Goal: Task Accomplishment & Management: Manage account settings

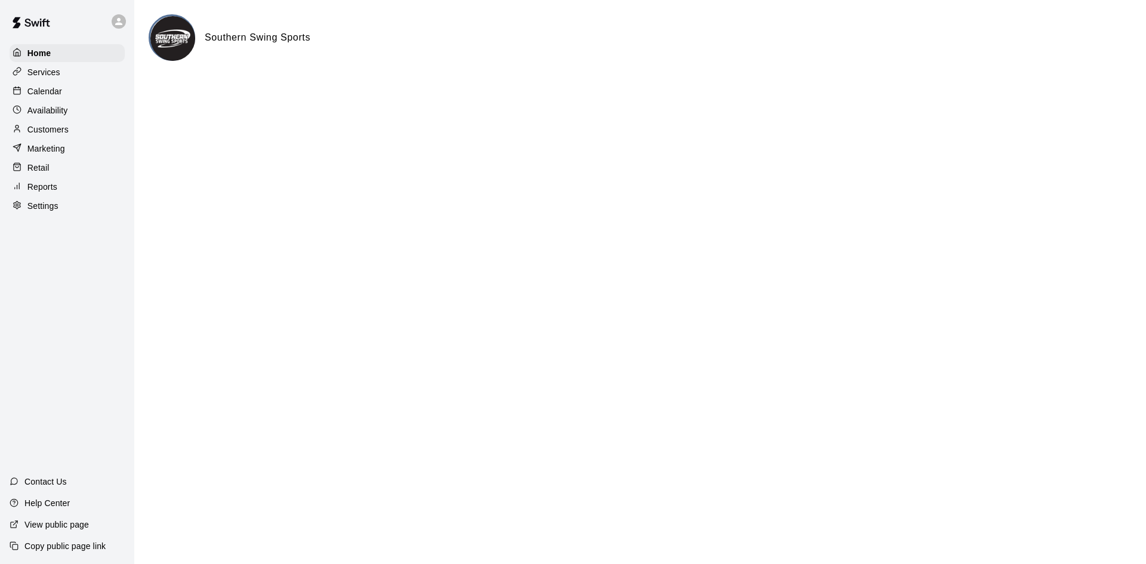
click at [52, 95] on p "Calendar" at bounding box center [44, 91] width 35 height 12
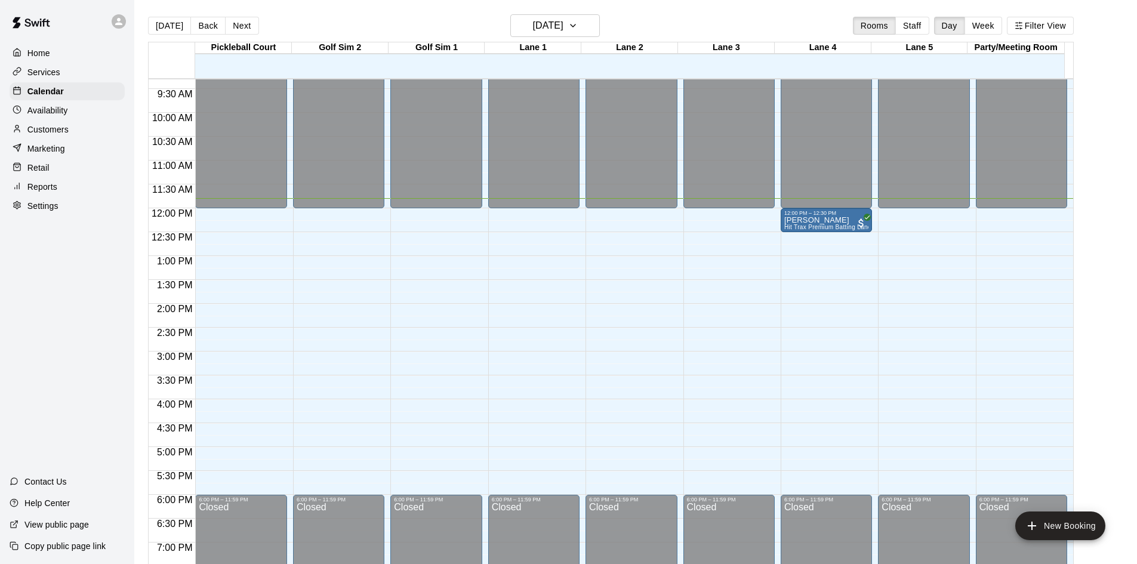
scroll to position [384, 0]
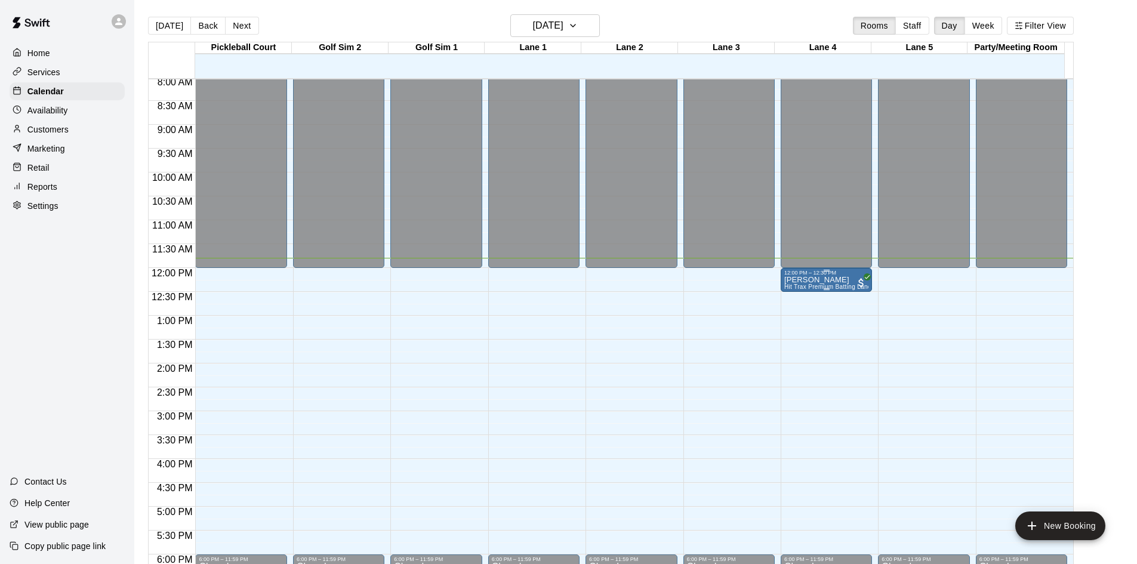
click at [824, 280] on p "[PERSON_NAME]" at bounding box center [826, 280] width 84 height 0
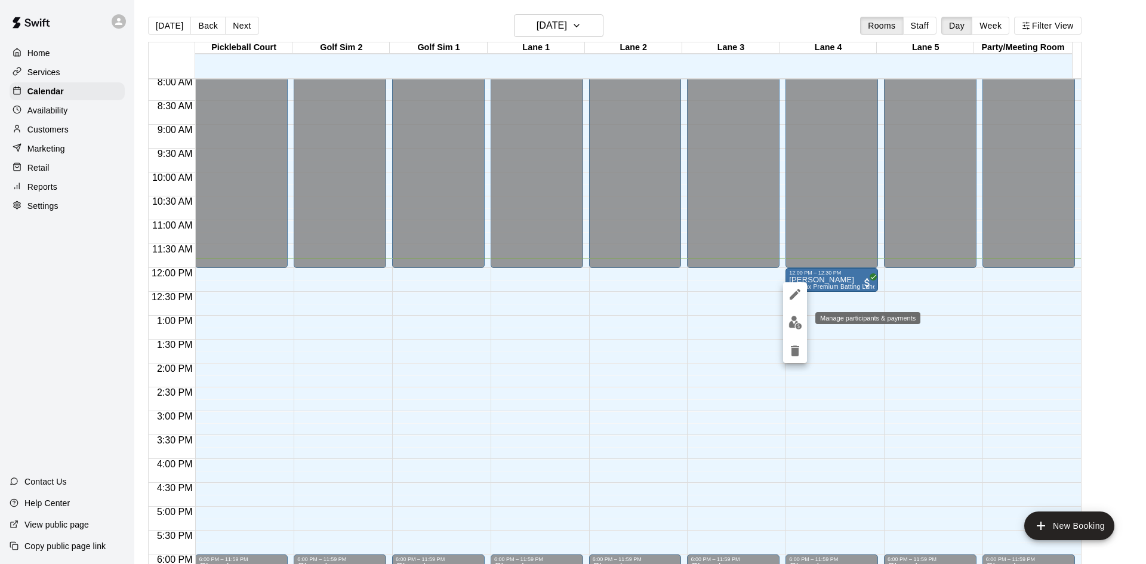
click at [799, 324] on img "edit" at bounding box center [796, 323] width 14 height 14
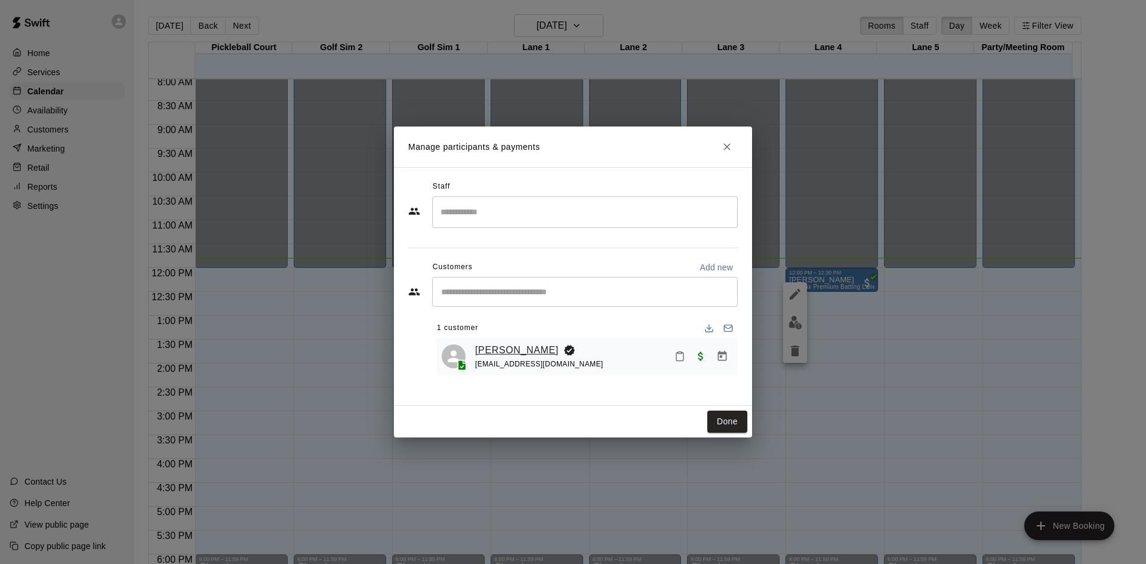
click at [518, 353] on link "[PERSON_NAME]" at bounding box center [517, 351] width 84 height 16
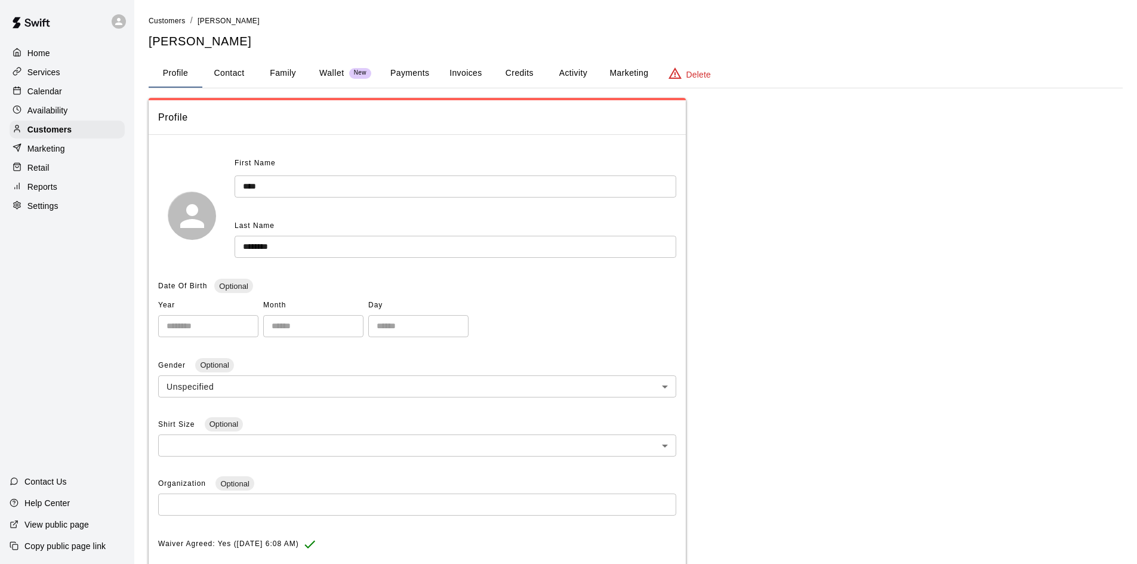
click at [228, 78] on button "Contact" at bounding box center [229, 73] width 54 height 29
select select "**"
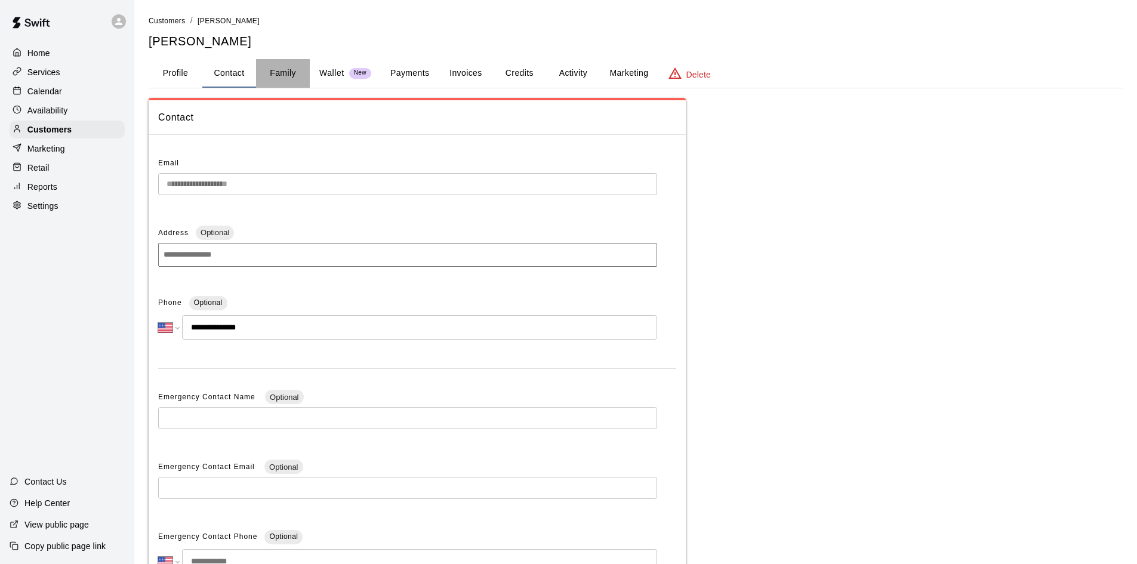
click at [289, 78] on button "Family" at bounding box center [283, 73] width 54 height 29
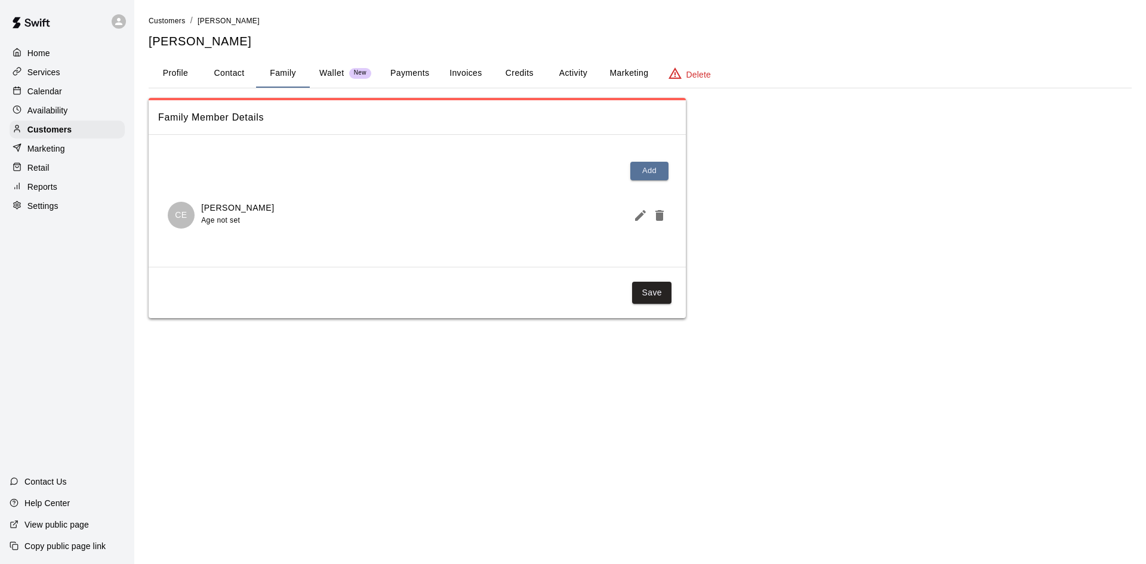
click at [183, 83] on button "Profile" at bounding box center [176, 73] width 54 height 29
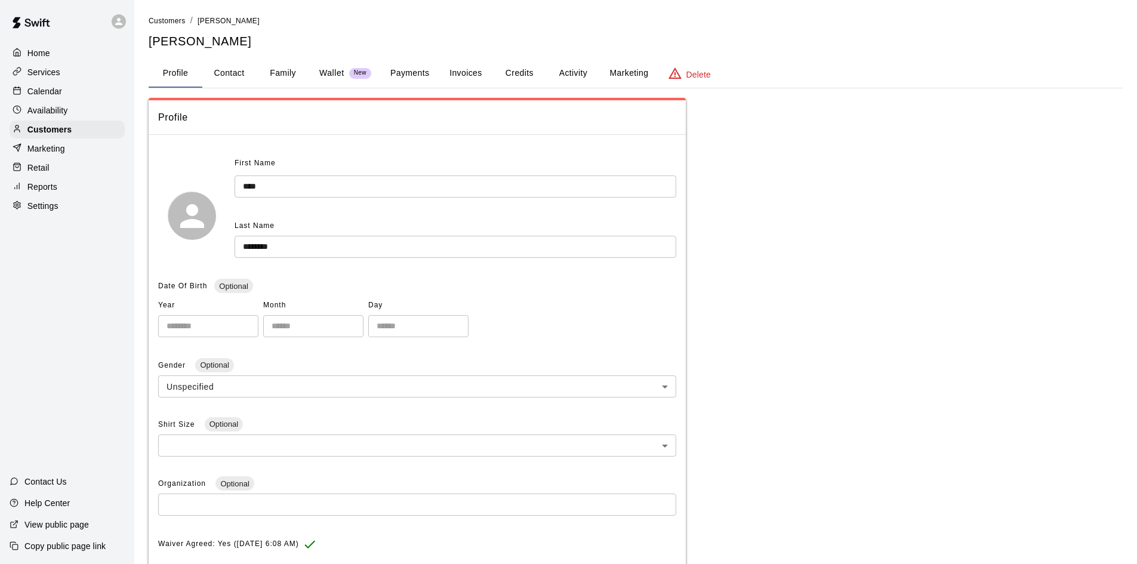
click at [242, 81] on button "Contact" at bounding box center [229, 73] width 54 height 29
select select "**"
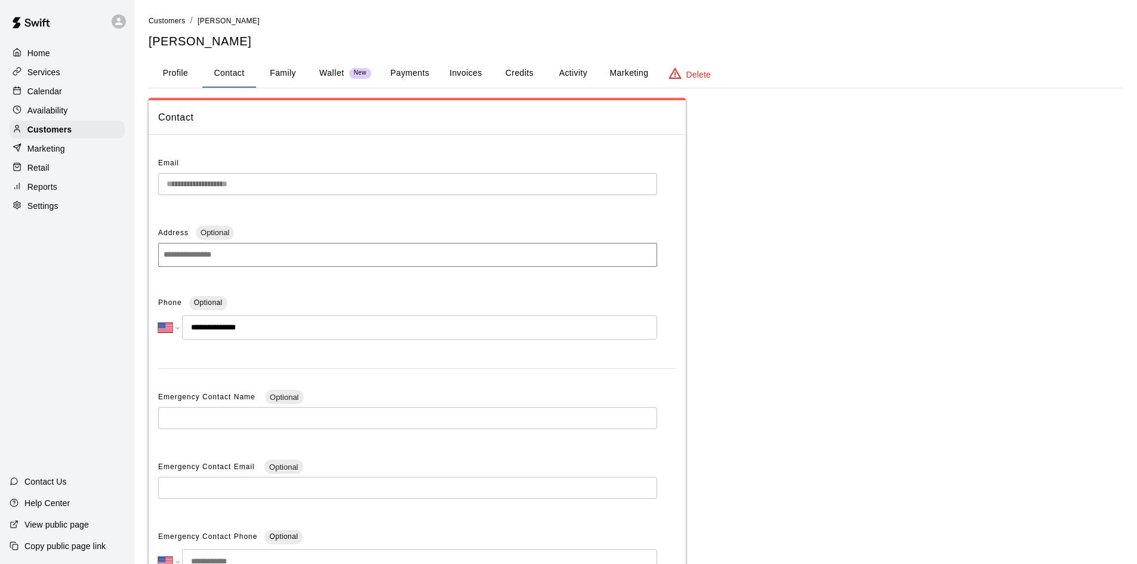
click at [67, 94] on div "Calendar" at bounding box center [67, 91] width 115 height 18
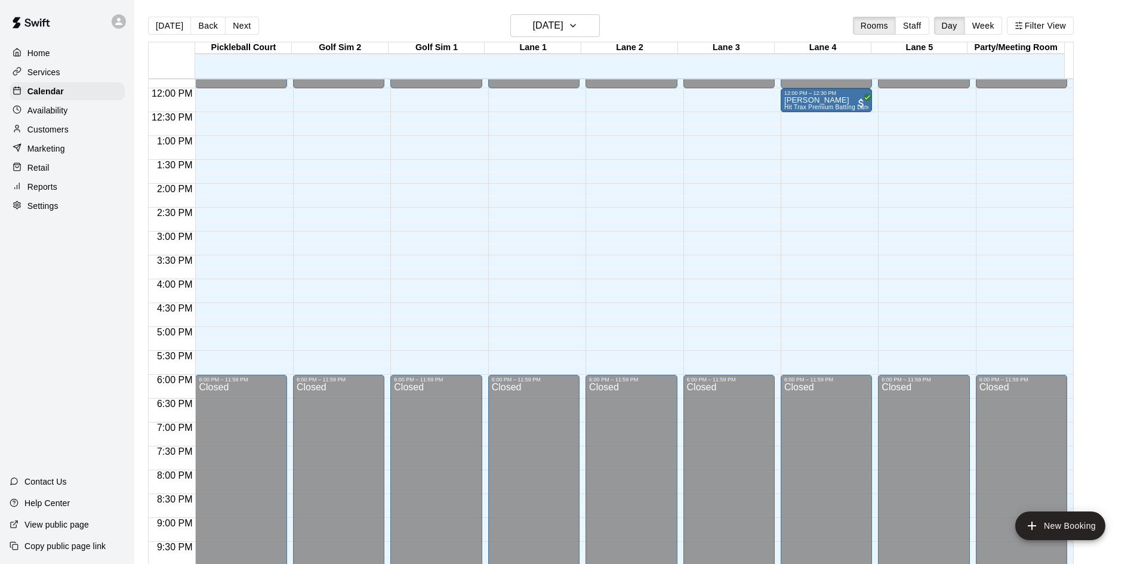
scroll to position [445, 0]
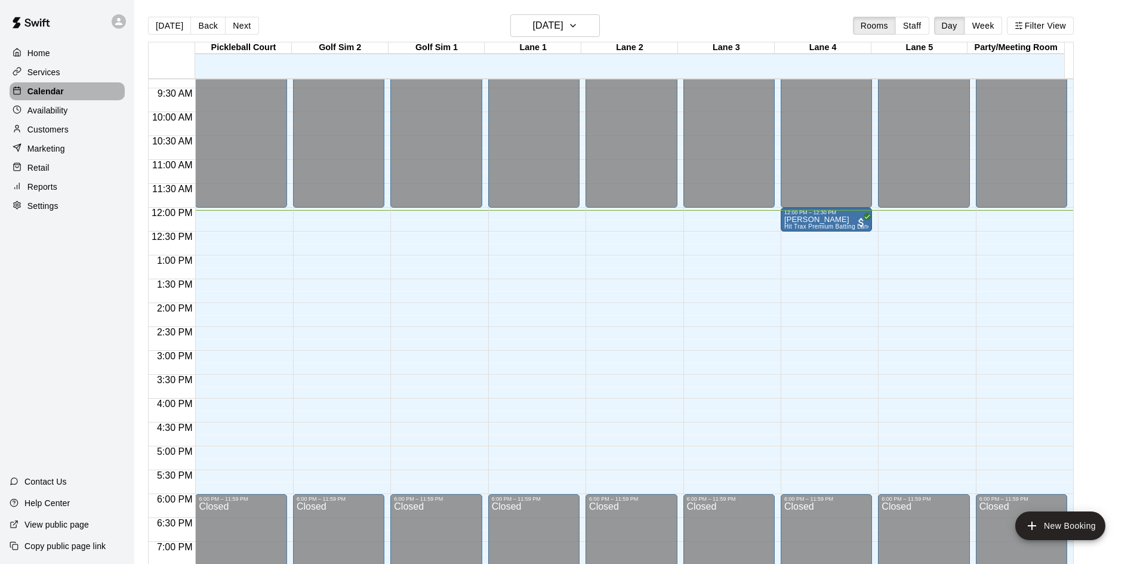
click at [43, 94] on p "Calendar" at bounding box center [45, 91] width 36 height 12
click at [33, 54] on p "Home" at bounding box center [38, 53] width 23 height 12
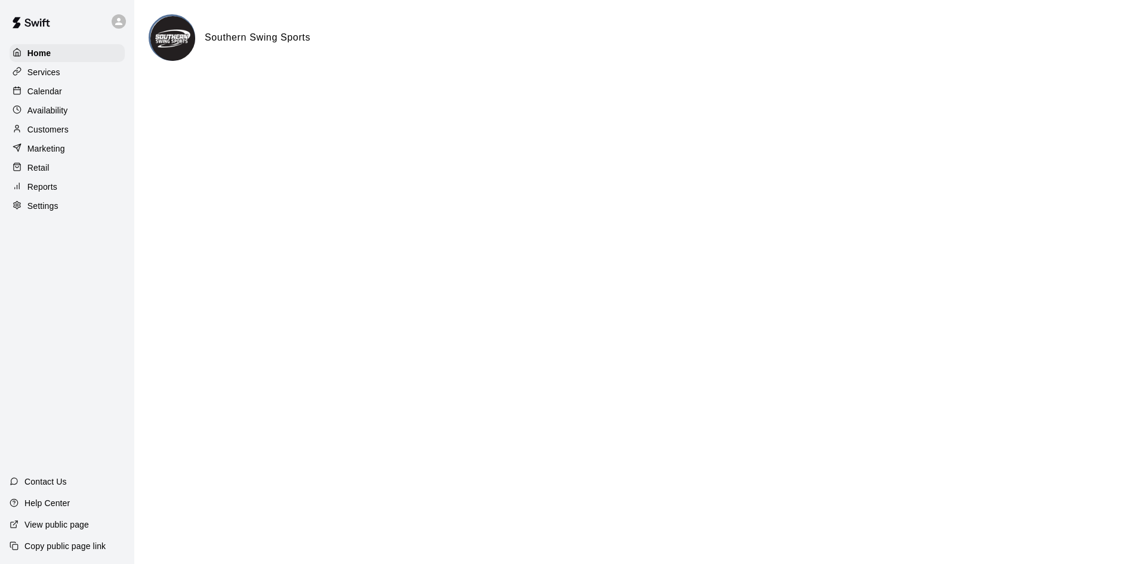
click at [30, 88] on p "Calendar" at bounding box center [44, 91] width 35 height 12
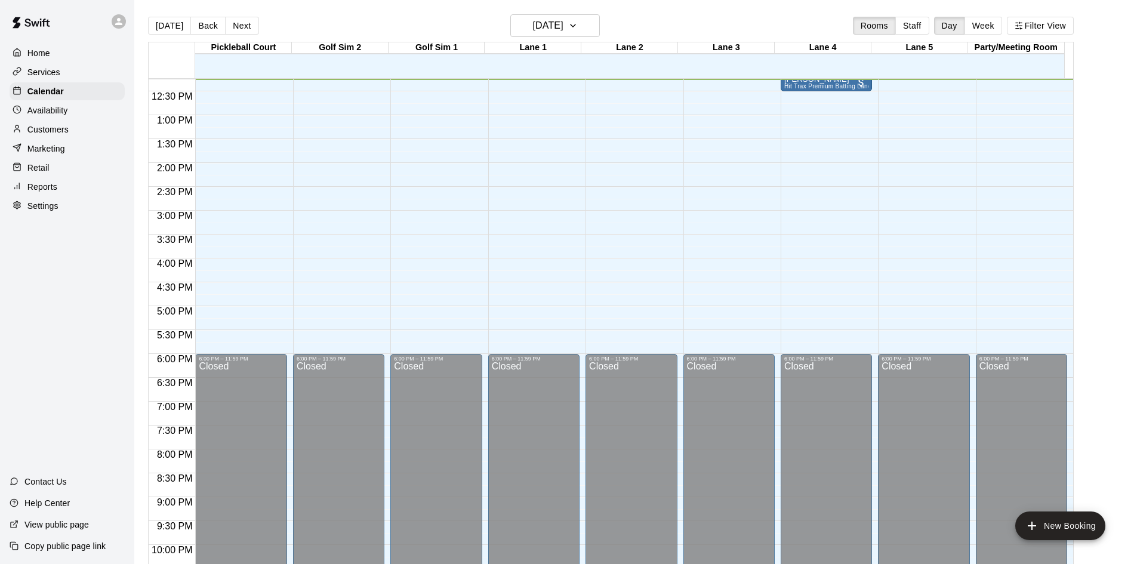
scroll to position [466, 0]
